Goal: Task Accomplishment & Management: Manage account settings

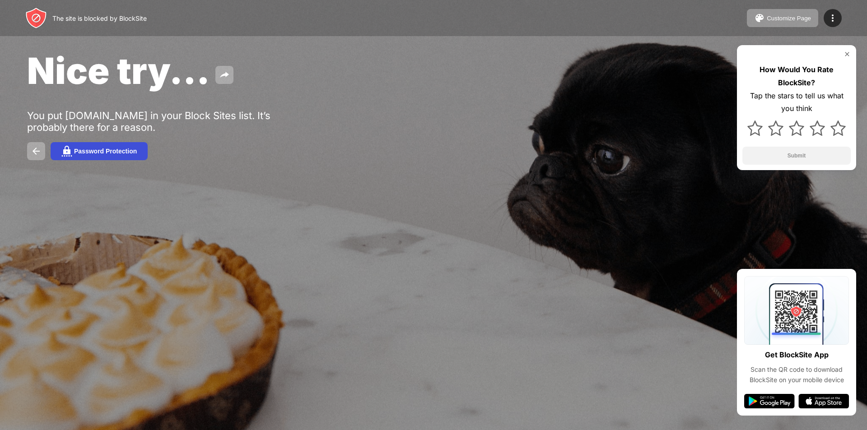
click at [116, 151] on div "Password Protection" at bounding box center [105, 151] width 63 height 7
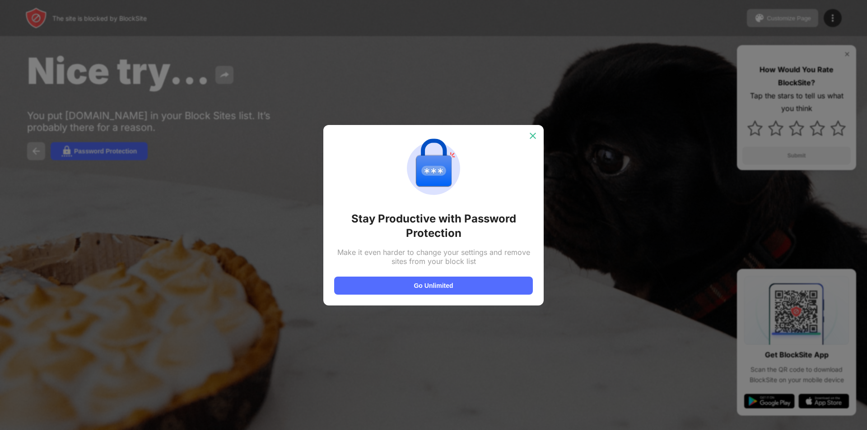
click at [532, 135] on img at bounding box center [532, 135] width 9 height 9
